Goal: Navigation & Orientation: Go to known website

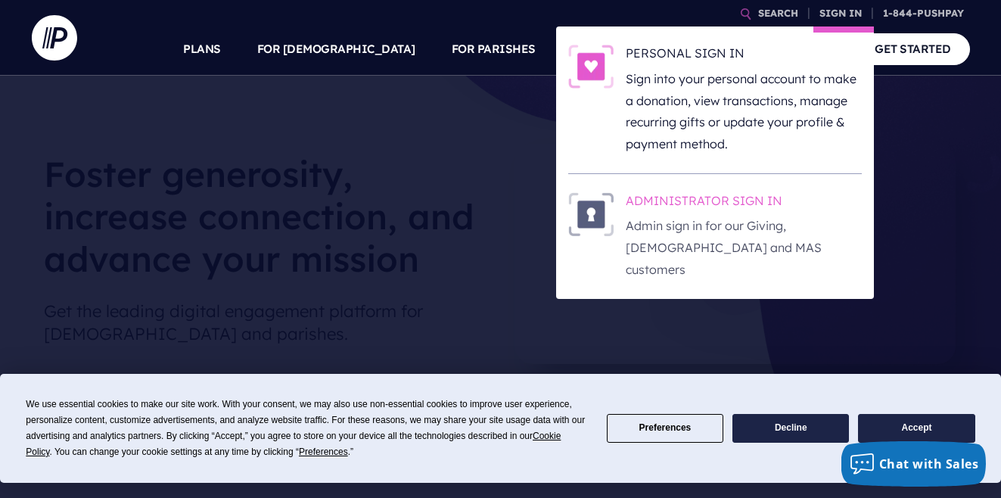
click at [692, 207] on h6 "ADMINISTRATOR SIGN IN" at bounding box center [744, 203] width 236 height 23
click at [711, 203] on h6 "ADMINISTRATOR SIGN IN" at bounding box center [744, 203] width 236 height 23
click at [713, 204] on h6 "ADMINISTRATOR SIGN IN" at bounding box center [744, 203] width 236 height 23
click at [673, 202] on h6 "ADMINISTRATOR SIGN IN" at bounding box center [744, 203] width 236 height 23
